Goal: Entertainment & Leisure: Consume media (video, audio)

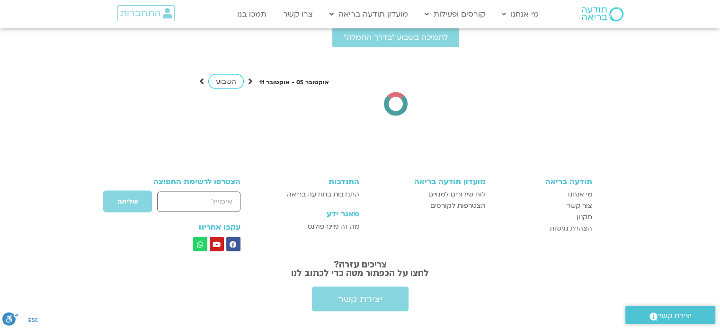
scroll to position [1941, 0]
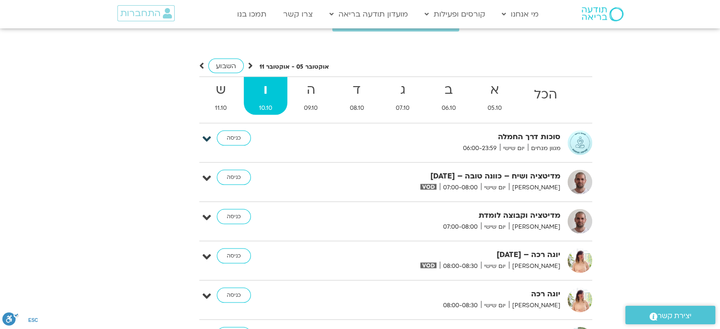
click at [206, 133] on icon at bounding box center [207, 139] width 9 height 13
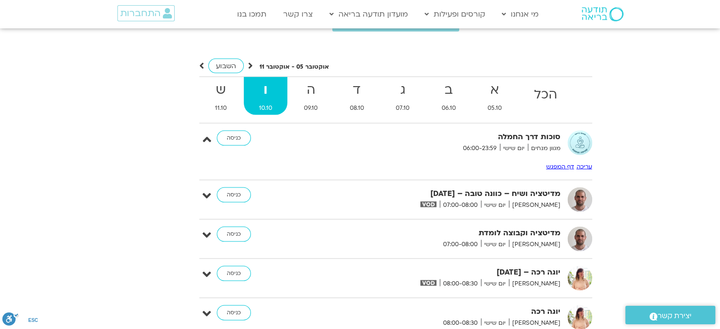
click at [566, 163] on link "דף המפגש" at bounding box center [560, 167] width 28 height 8
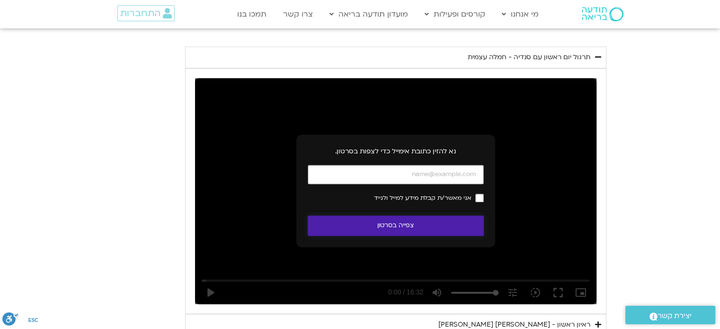
scroll to position [1376, 0]
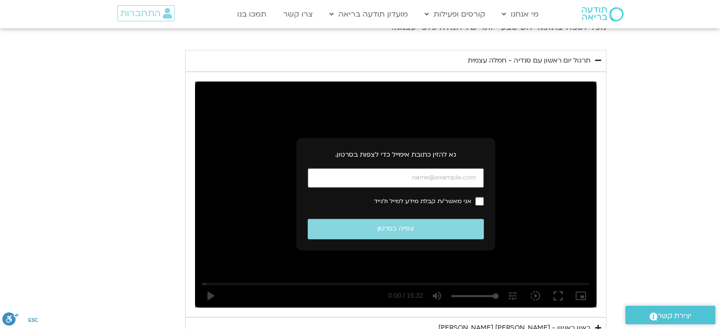
click at [207, 279] on div "נא להזין כתובת אימייל כדי לצפות בסרטון. אני מאשר/ת קבלת מידע למייל ולנייד צפייה…" at bounding box center [395, 194] width 401 height 226
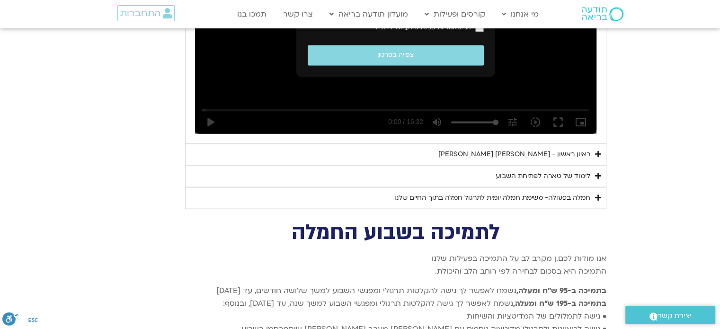
scroll to position [1613, 0]
